Goal: Information Seeking & Learning: Learn about a topic

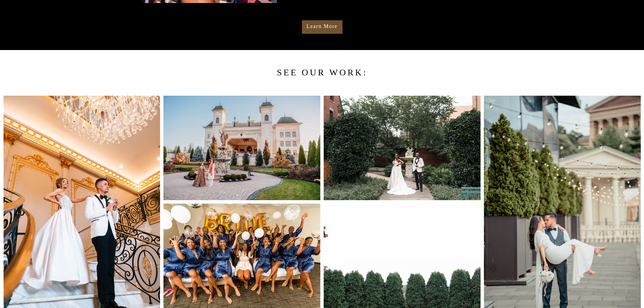
scroll to position [541, 0]
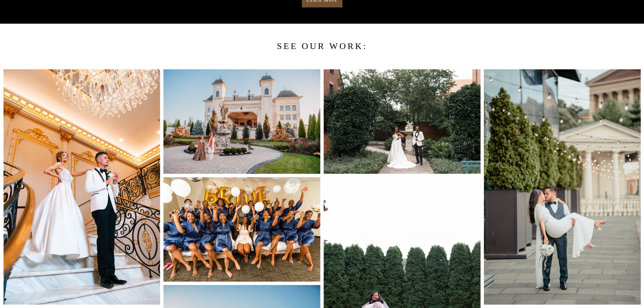
click at [105, 227] on img at bounding box center [81, 186] width 157 height 235
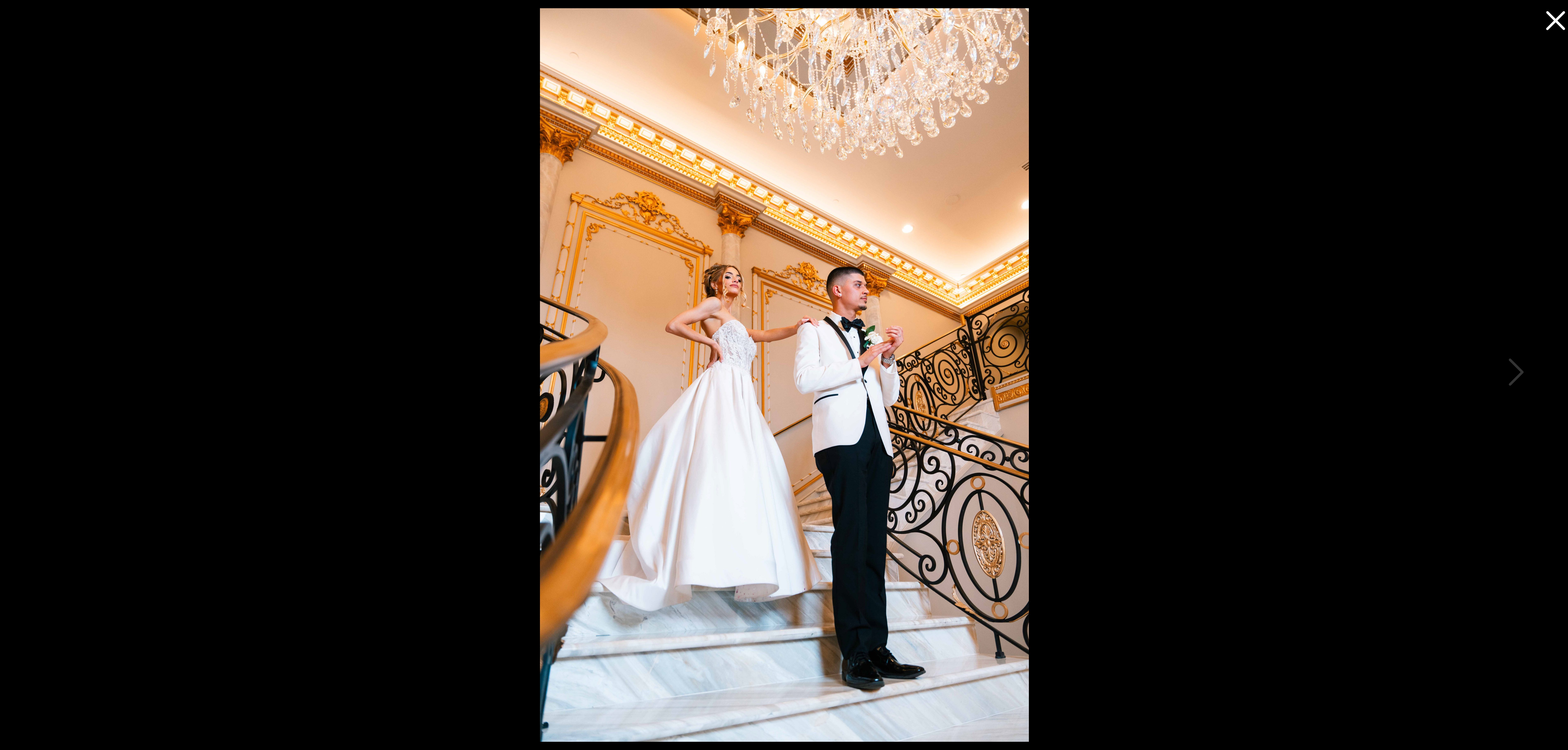
scroll to position [206, 0]
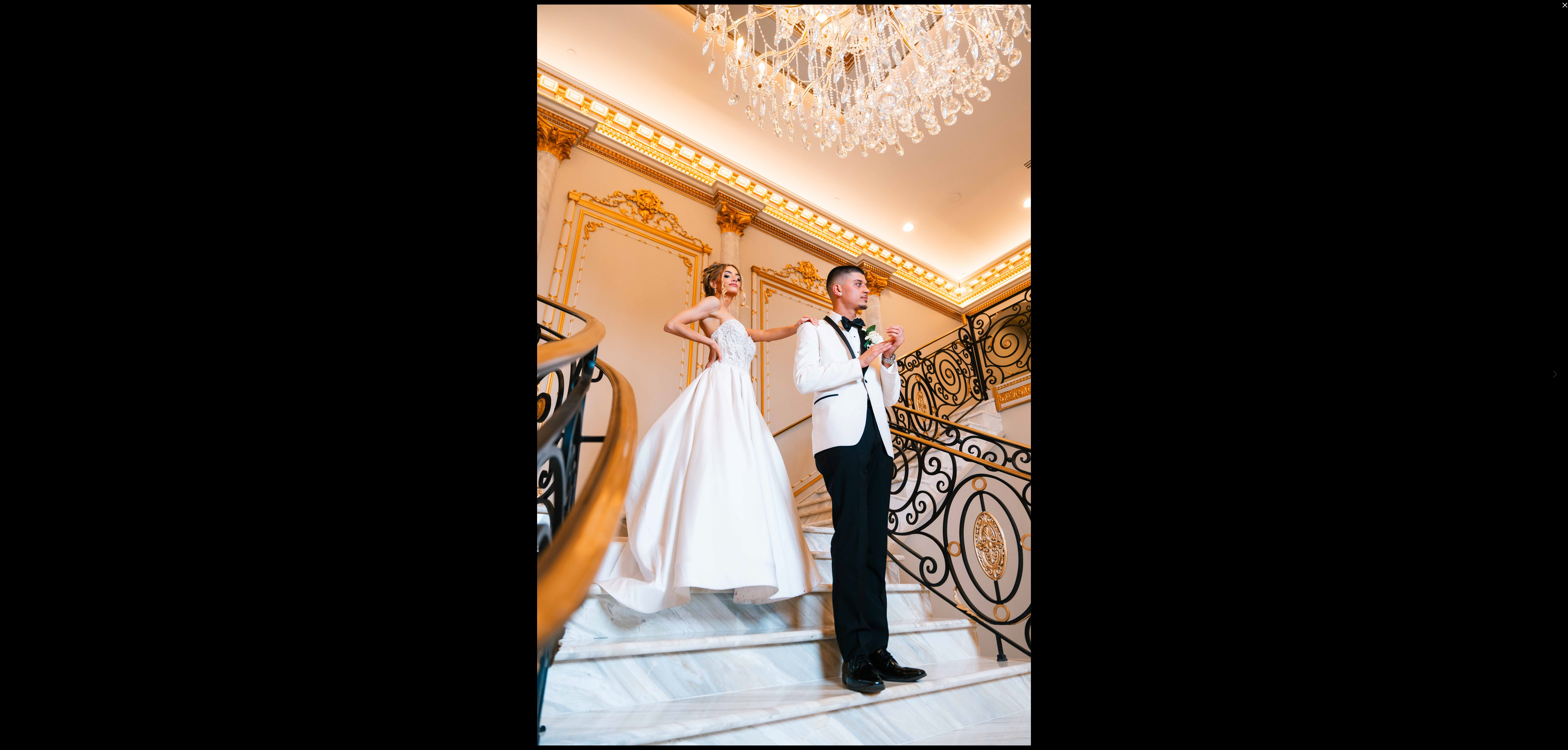
click at [392, 156] on img at bounding box center [783, 374] width 494 height 741
click at [392, 178] on img at bounding box center [783, 374] width 494 height 741
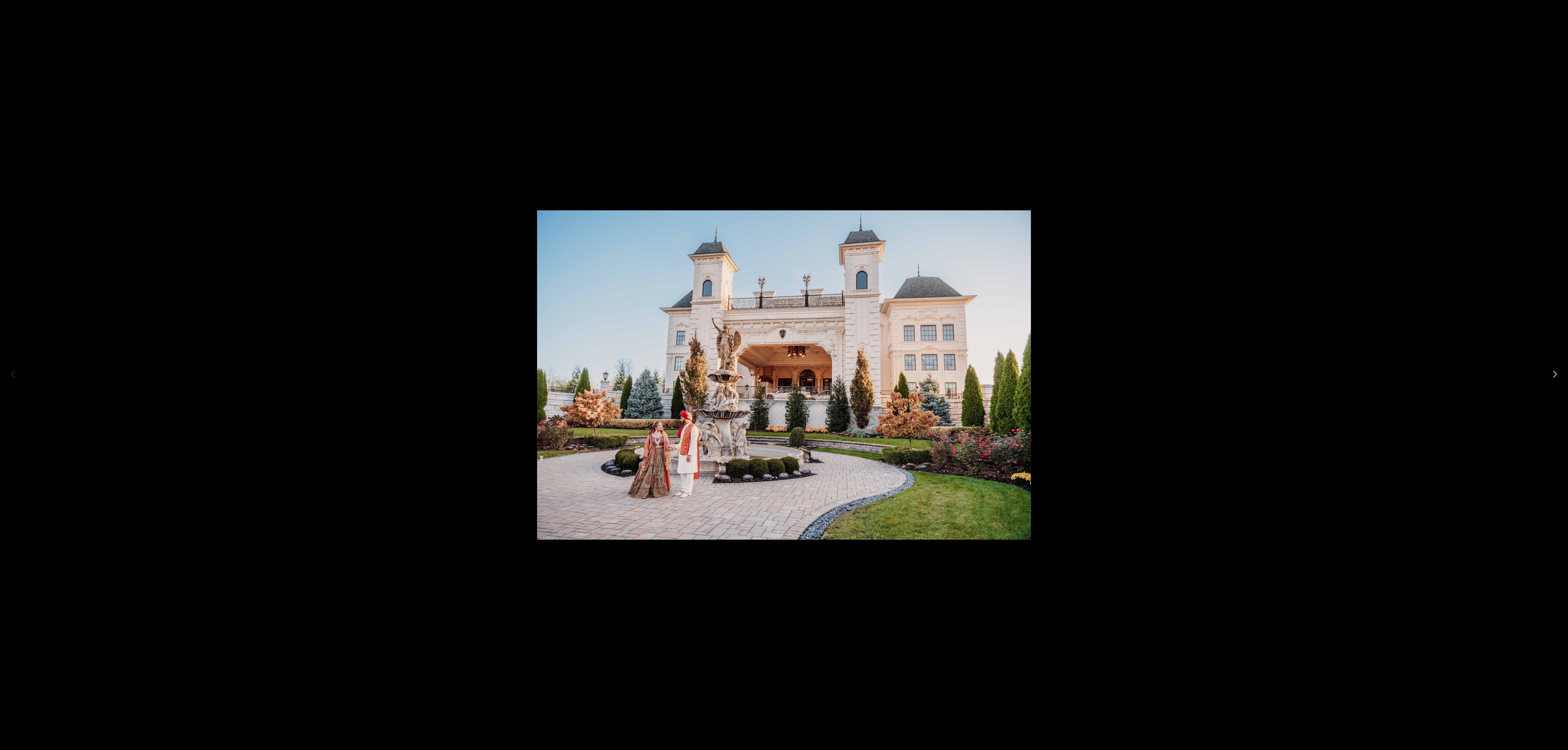
drag, startPoint x: 904, startPoint y: 178, endPoint x: 623, endPoint y: 484, distance: 415.4
click at [392, 188] on img at bounding box center [783, 374] width 494 height 329
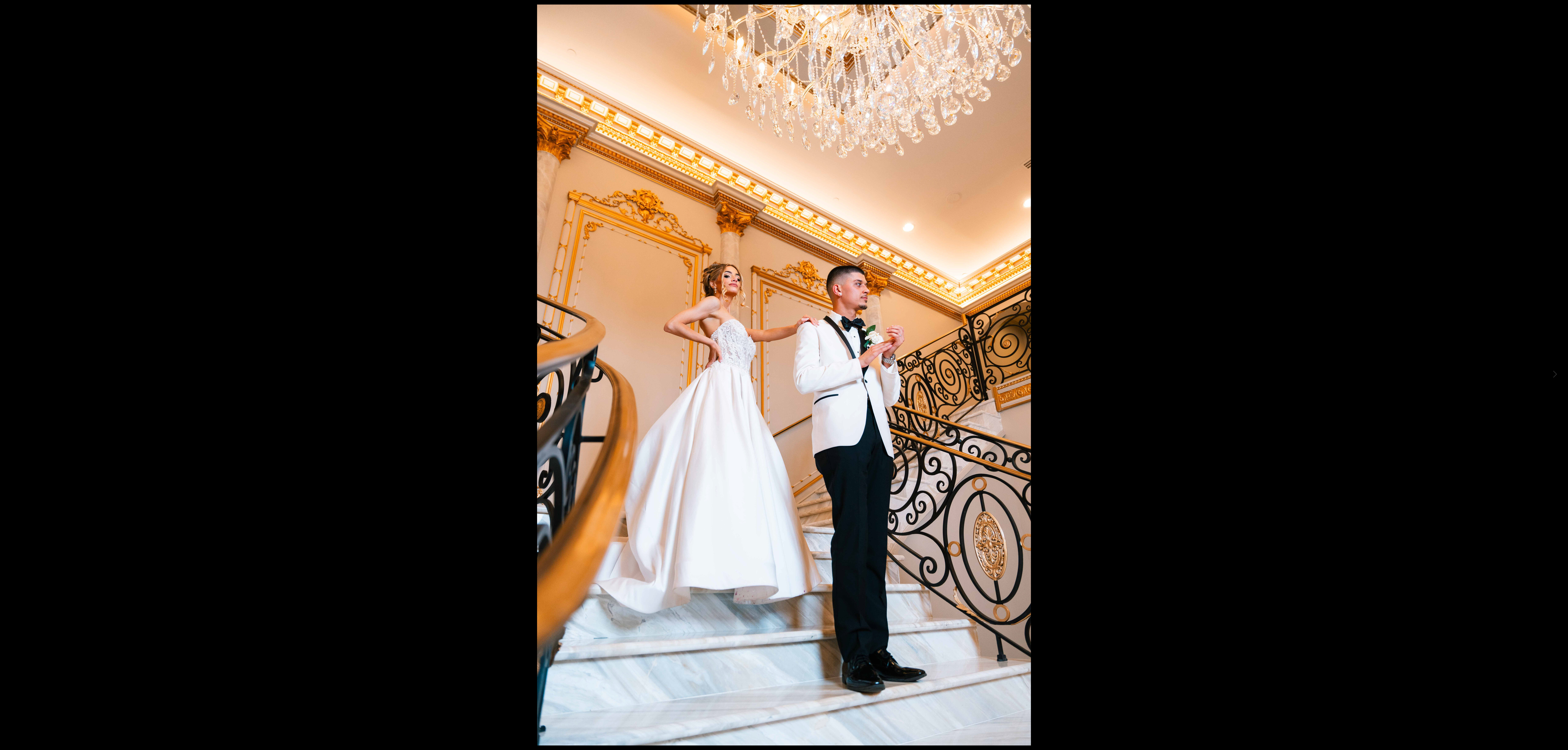
click at [392, 188] on img at bounding box center [783, 374] width 494 height 741
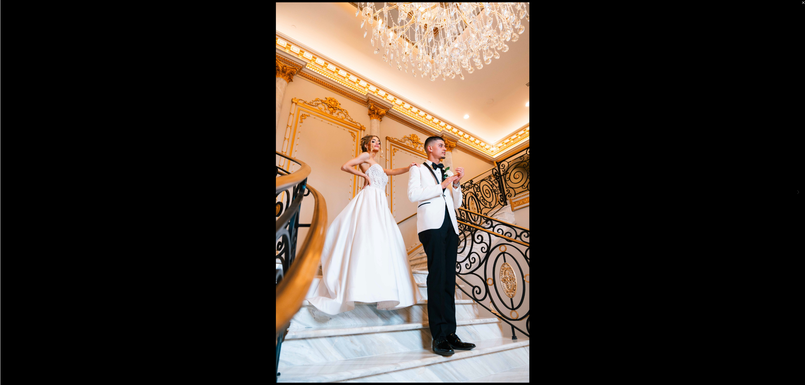
scroll to position [0, 0]
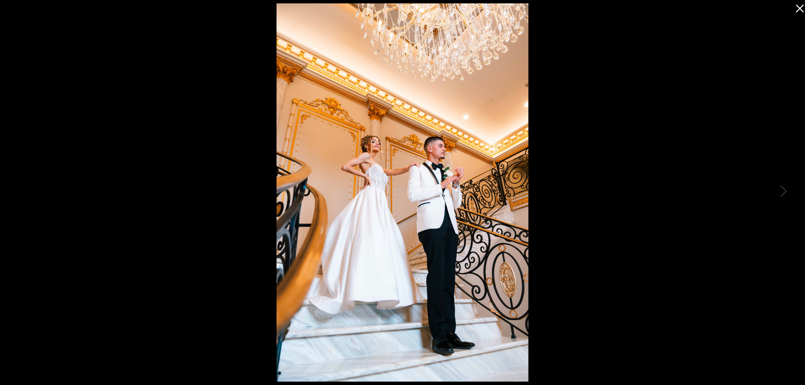
click at [565, 183] on div at bounding box center [402, 192] width 805 height 385
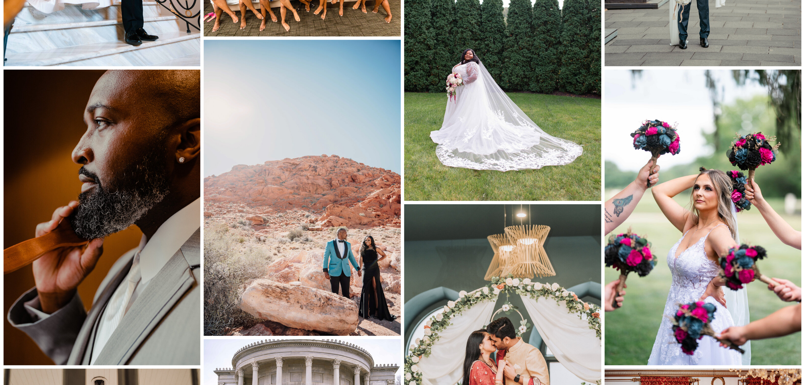
scroll to position [845, 0]
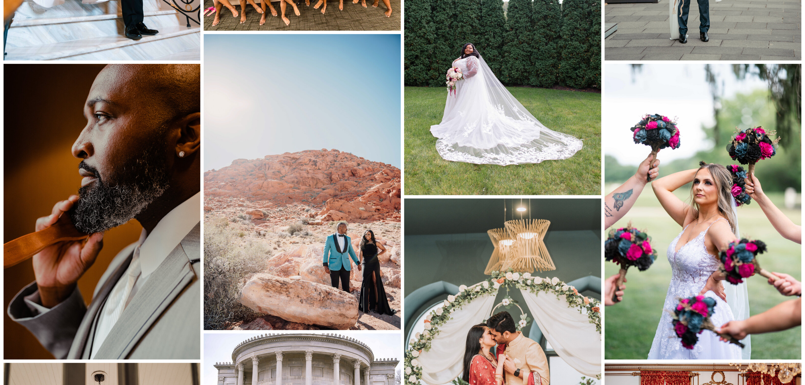
click at [644, 211] on img at bounding box center [702, 211] width 197 height 295
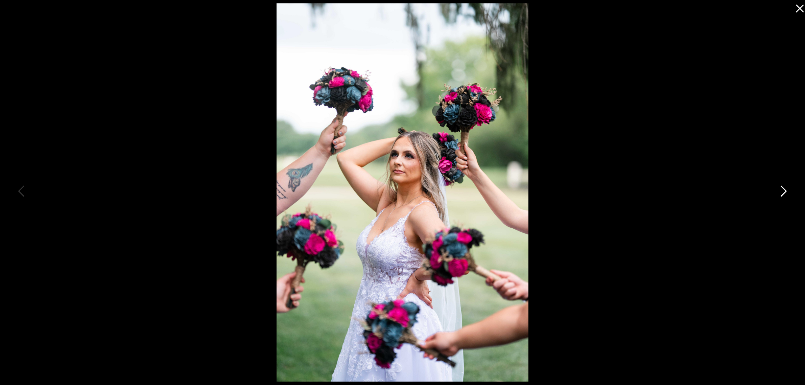
scroll to position [592, 0]
click at [644, 4] on icon at bounding box center [798, 7] width 14 height 14
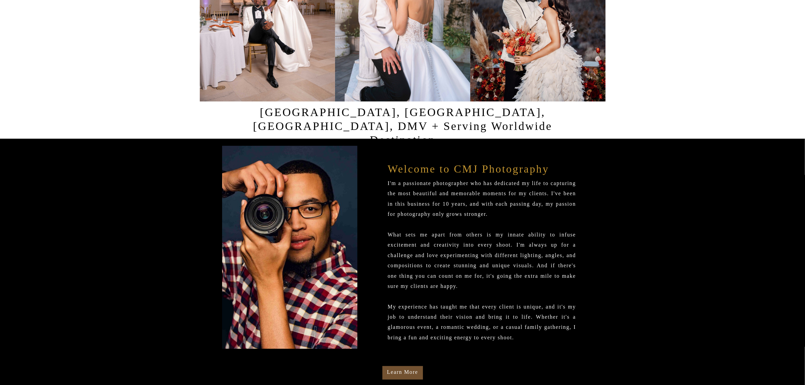
scroll to position [0, 0]
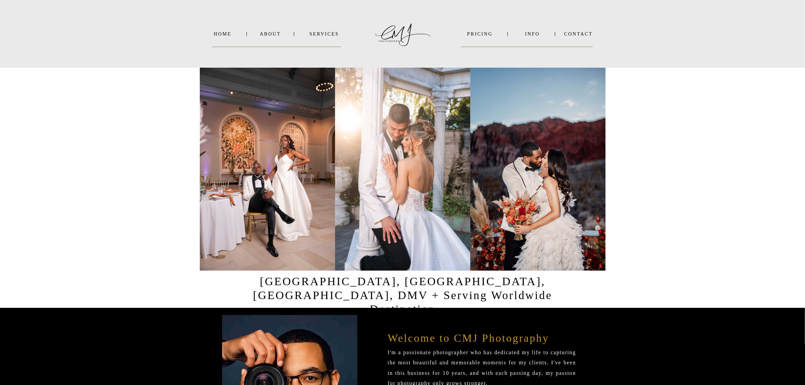
click at [496, 177] on div at bounding box center [537, 169] width 135 height 203
click at [319, 36] on nav "SERVICES" at bounding box center [324, 33] width 34 height 5
click at [337, 41] on b "WEDDINGS" at bounding box center [329, 43] width 28 height 5
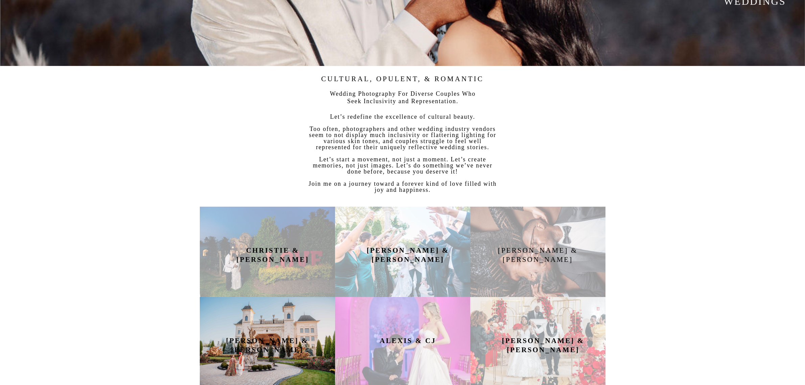
scroll to position [254, 0]
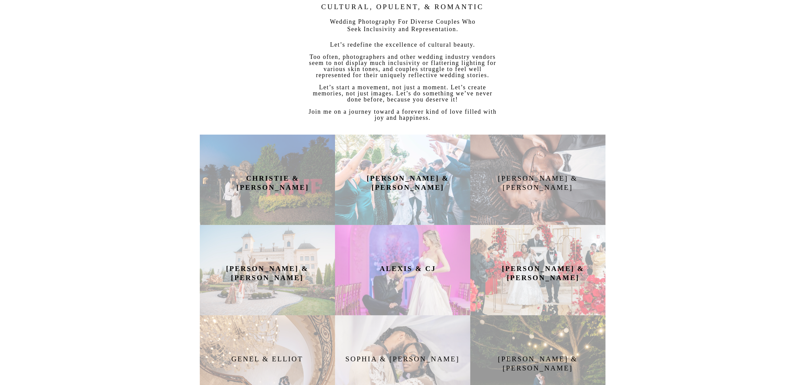
click at [512, 266] on b "[PERSON_NAME] & [PERSON_NAME]" at bounding box center [543, 272] width 82 height 17
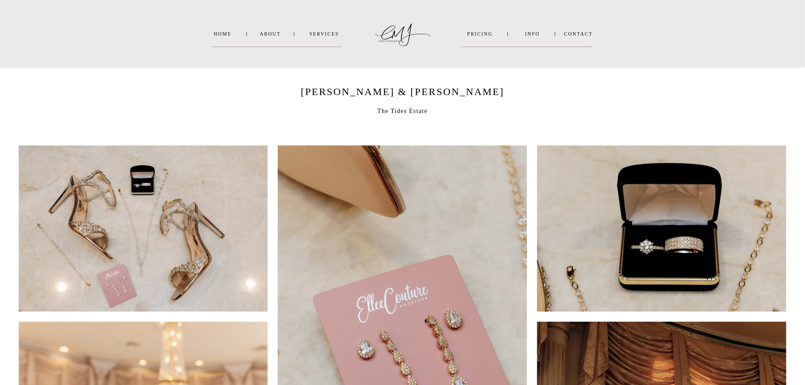
drag, startPoint x: 476, startPoint y: 35, endPoint x: 485, endPoint y: 37, distance: 9.6
click at [477, 35] on nav "PRICING" at bounding box center [480, 33] width 38 height 5
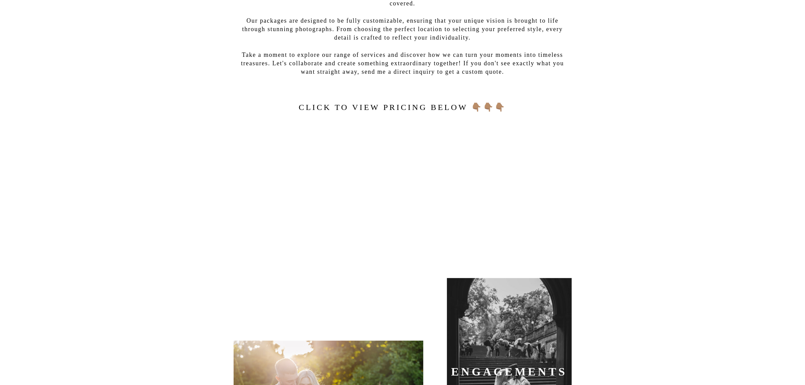
scroll to position [169, 0]
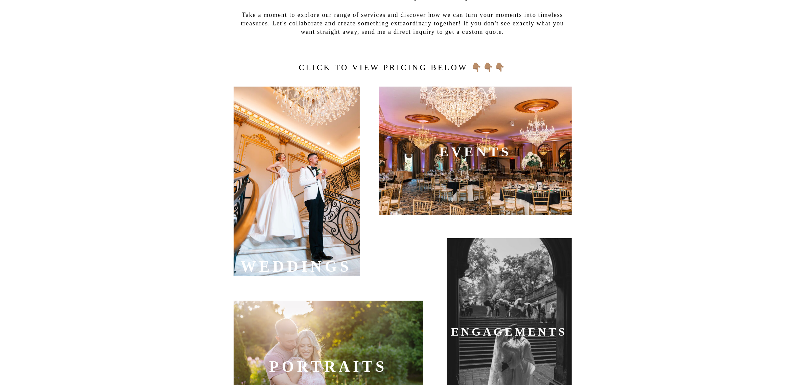
click at [304, 267] on b "WEDDInGS" at bounding box center [295, 266] width 111 height 17
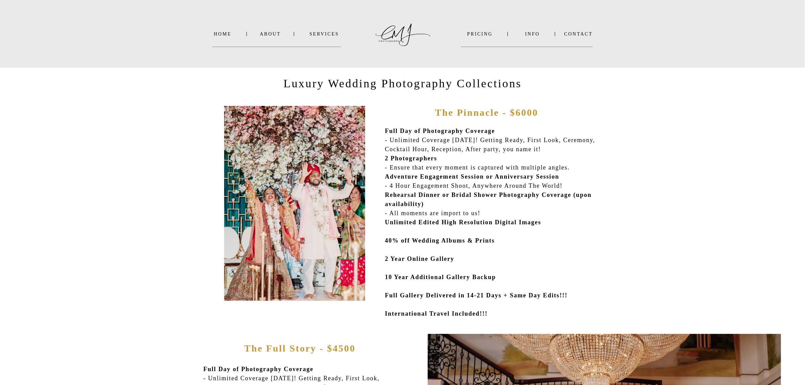
click at [534, 33] on nav "INFO" at bounding box center [532, 33] width 33 height 5
click at [523, 48] on p "VIDEO" at bounding box center [537, 51] width 38 height 7
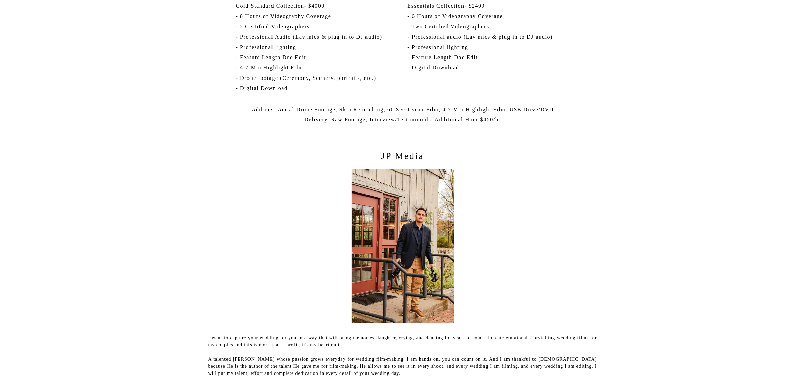
scroll to position [1352, 0]
